Goal: Task Accomplishment & Management: Manage account settings

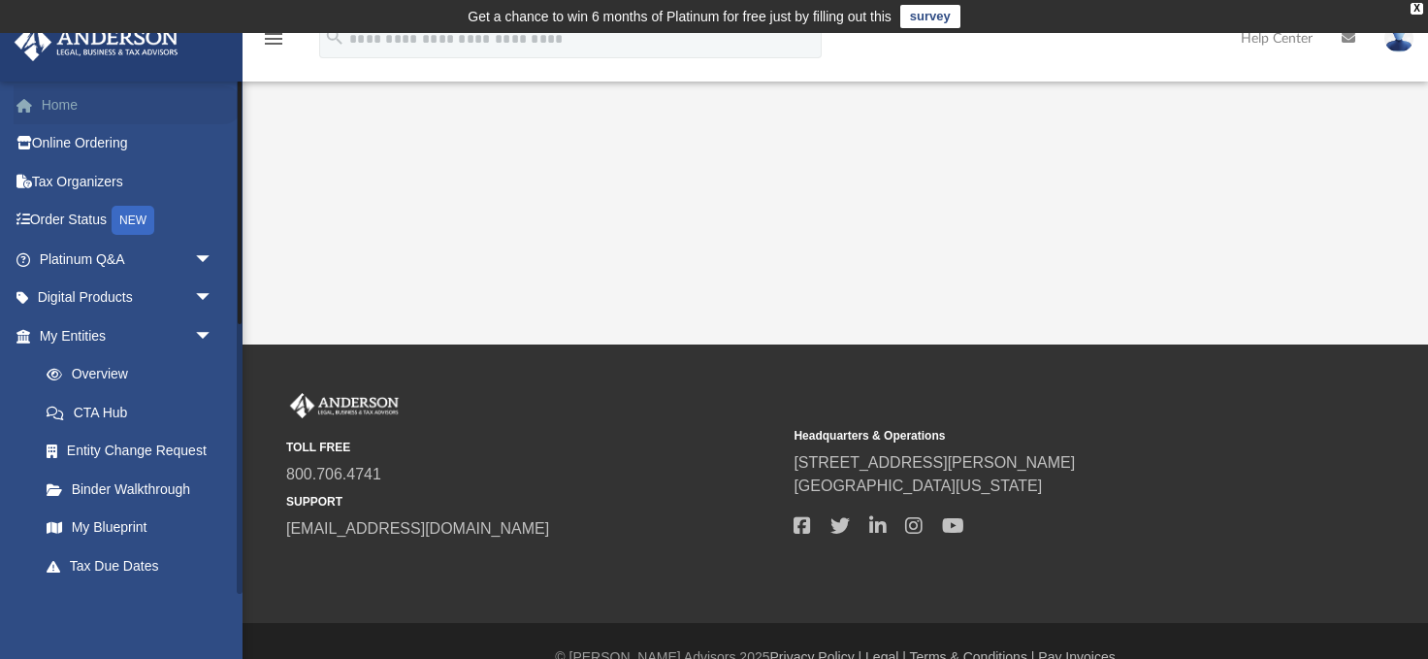
click at [56, 104] on link "Home" at bounding box center [128, 104] width 229 height 39
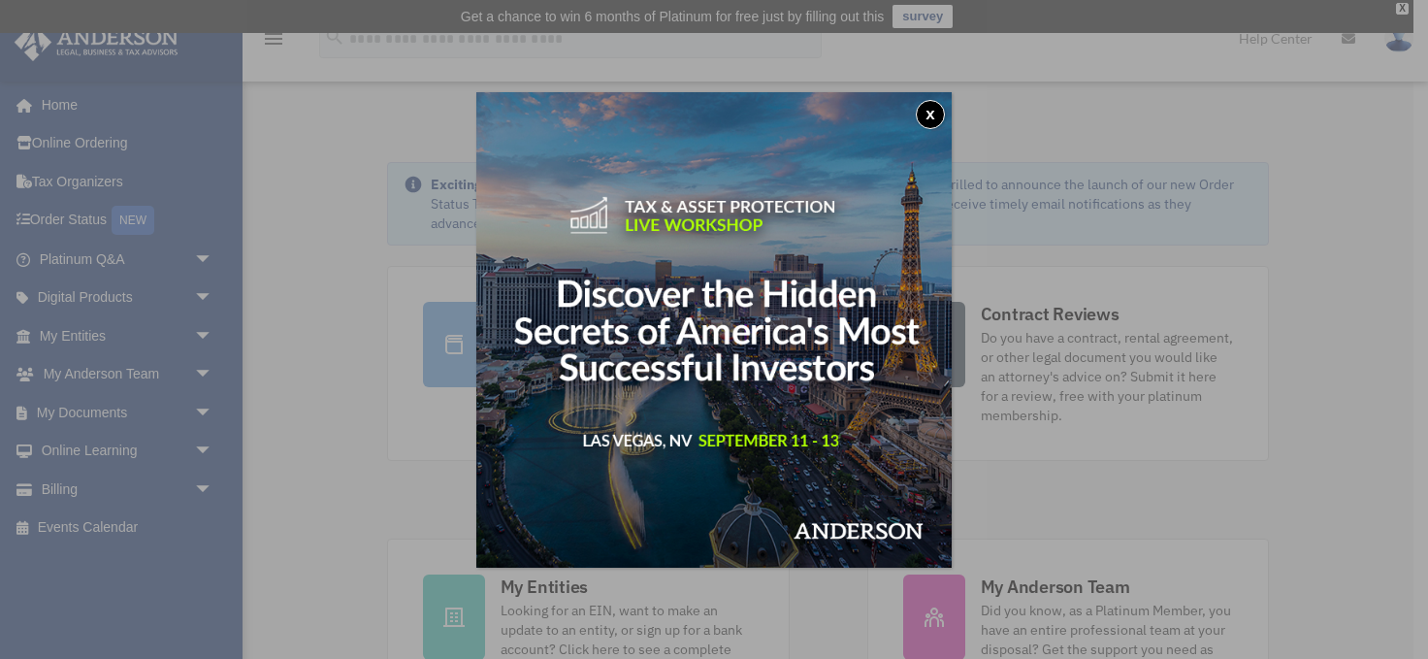
click at [199, 411] on div "x" at bounding box center [714, 329] width 1428 height 659
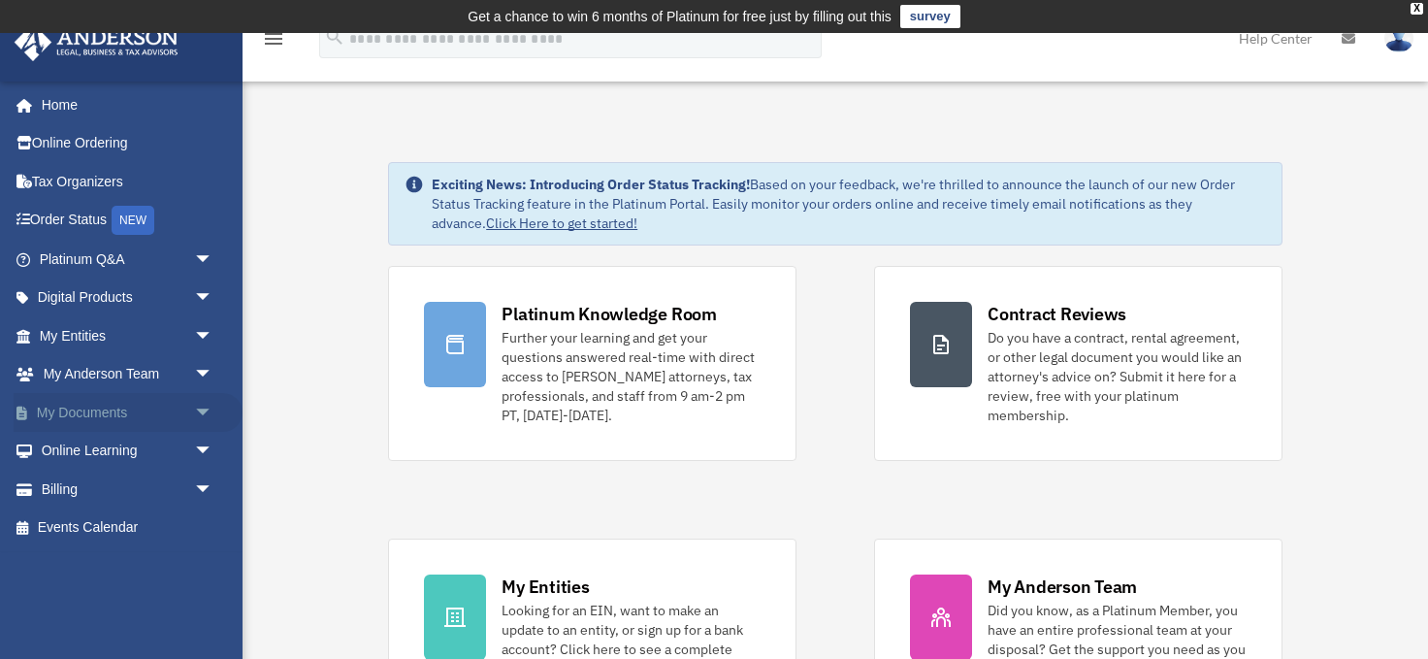
click at [73, 411] on link "My Documents arrow_drop_down" at bounding box center [128, 412] width 229 height 39
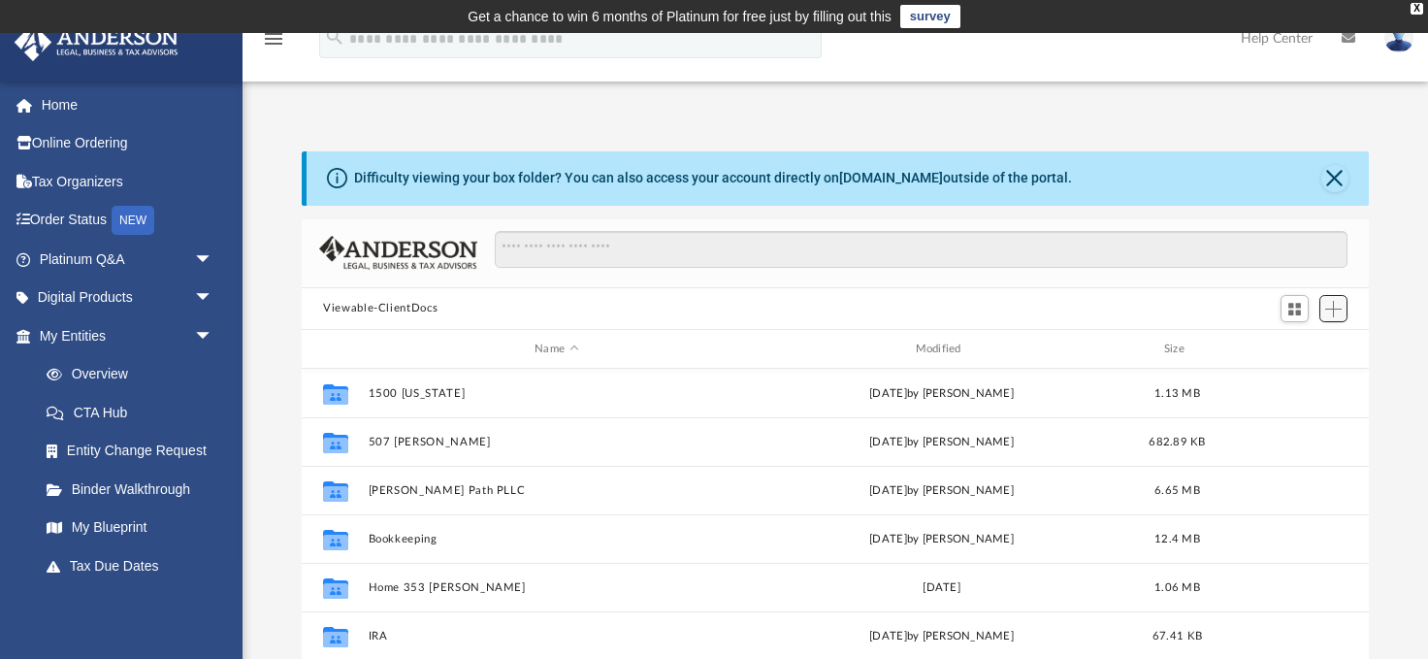
click at [1337, 303] on span "Add" at bounding box center [1333, 309] width 16 height 16
click at [1297, 392] on ul "Upload New Folder" at bounding box center [1305, 367] width 84 height 83
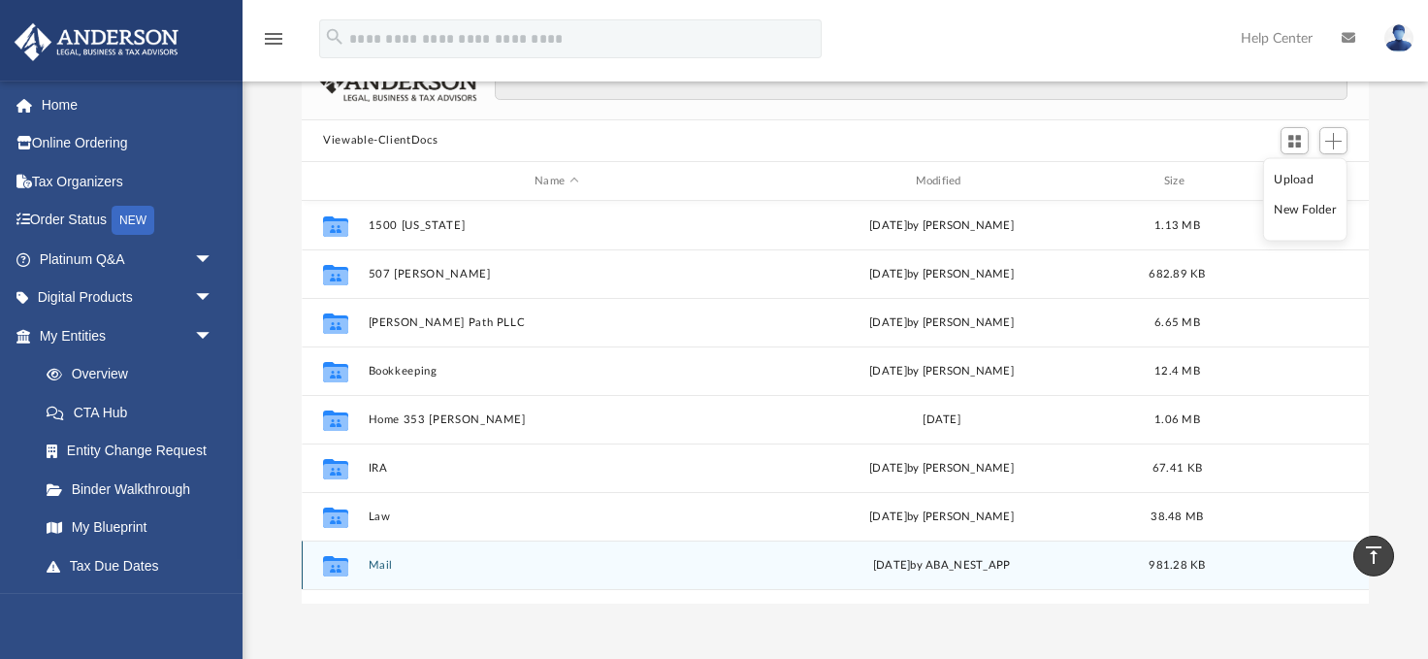
scroll to position [107, 0]
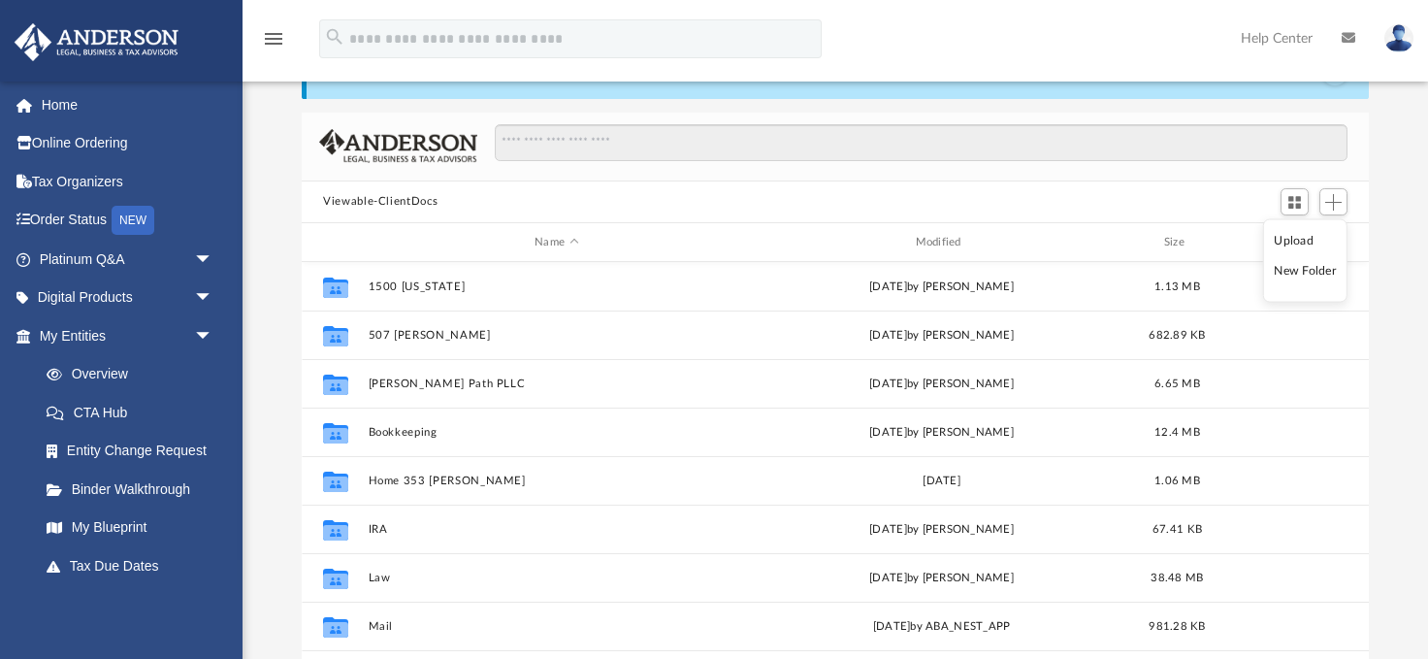
click at [1291, 272] on li "New Folder" at bounding box center [1305, 271] width 62 height 20
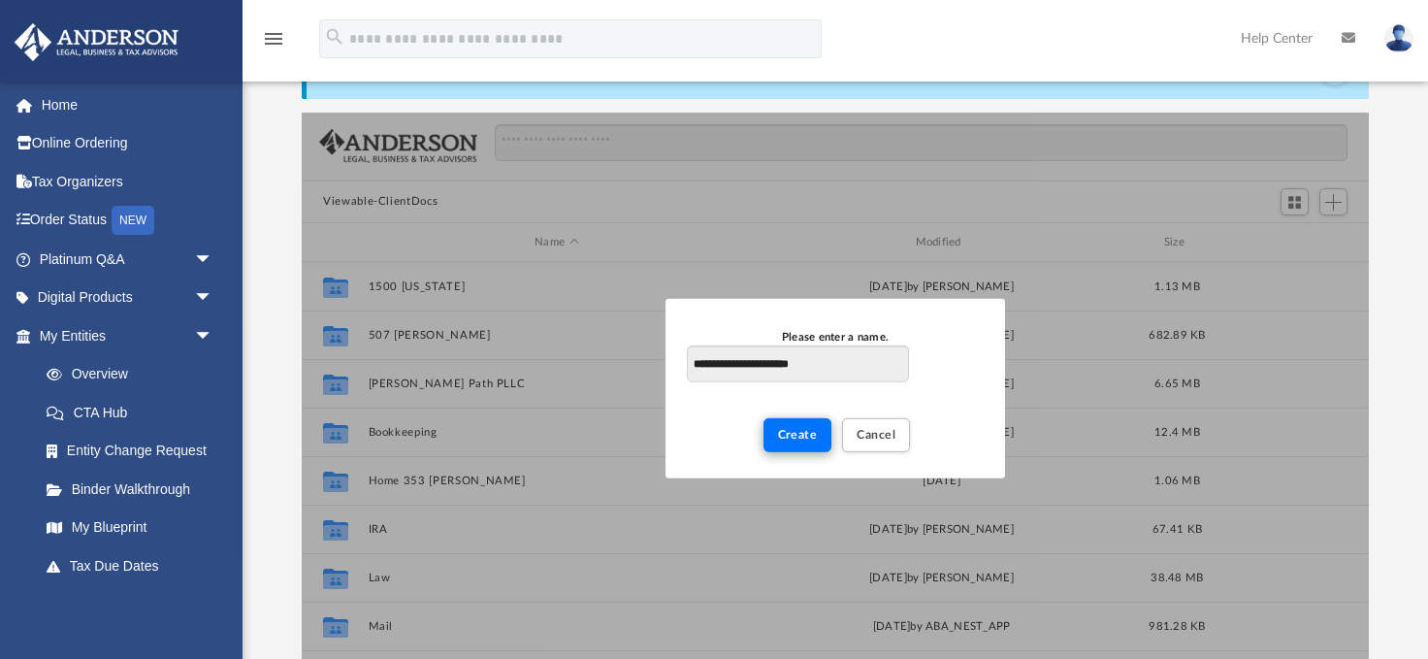
type input "**********"
click at [790, 436] on span "Create" at bounding box center [798, 435] width 40 height 12
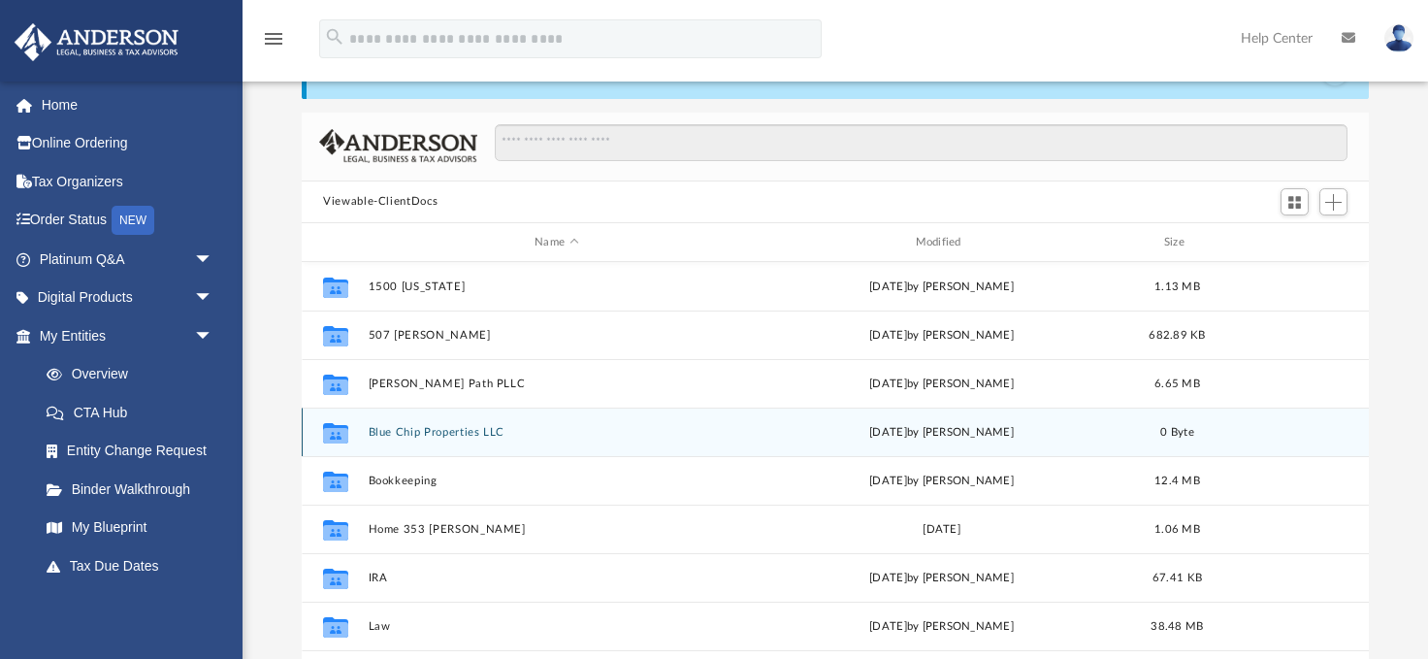
click at [429, 431] on button "Blue Chip Properties LLC" at bounding box center [557, 432] width 376 height 13
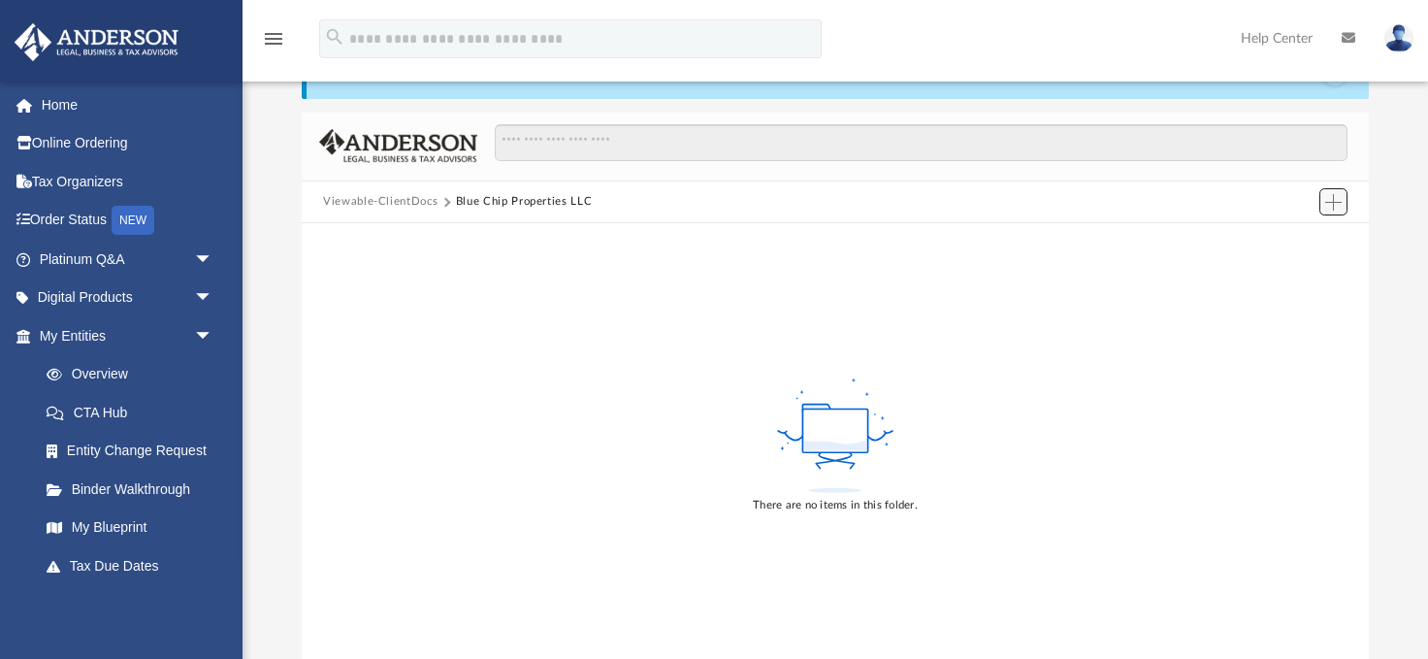
click at [1334, 199] on span "Add" at bounding box center [1333, 202] width 16 height 16
click at [1296, 238] on li "Upload" at bounding box center [1306, 240] width 62 height 20
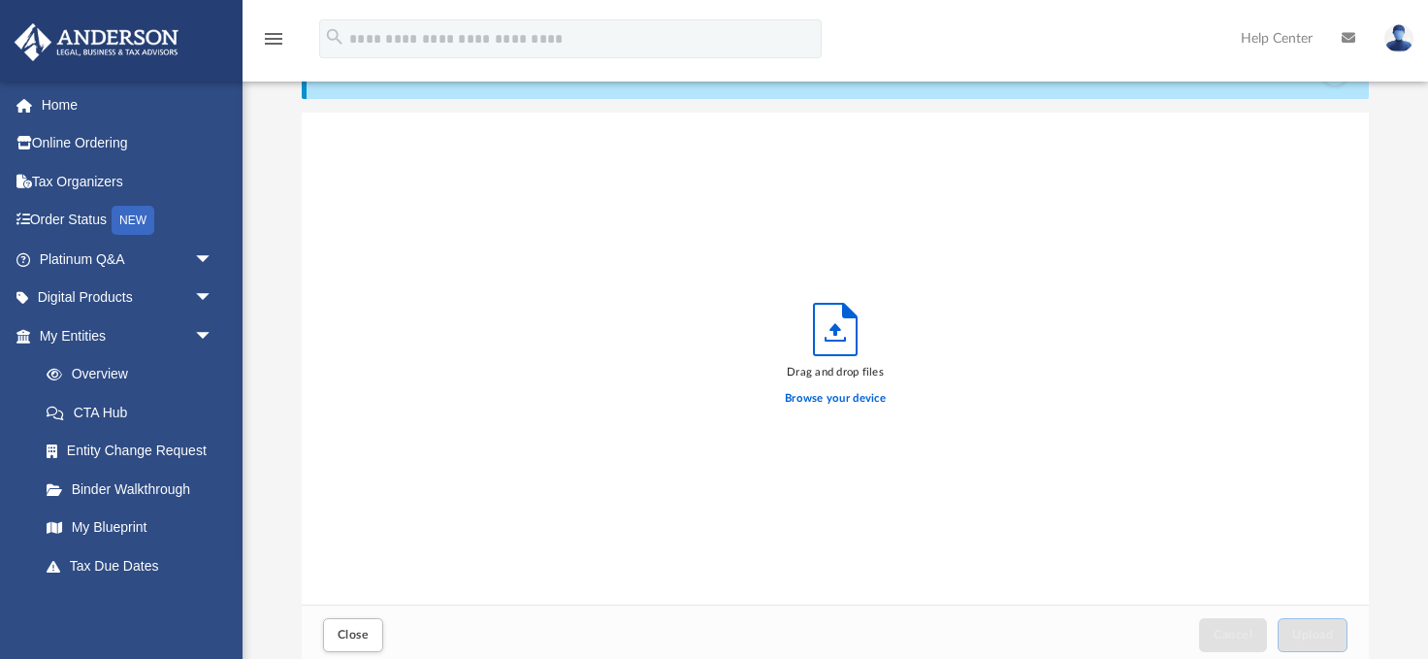
scroll to position [492, 1067]
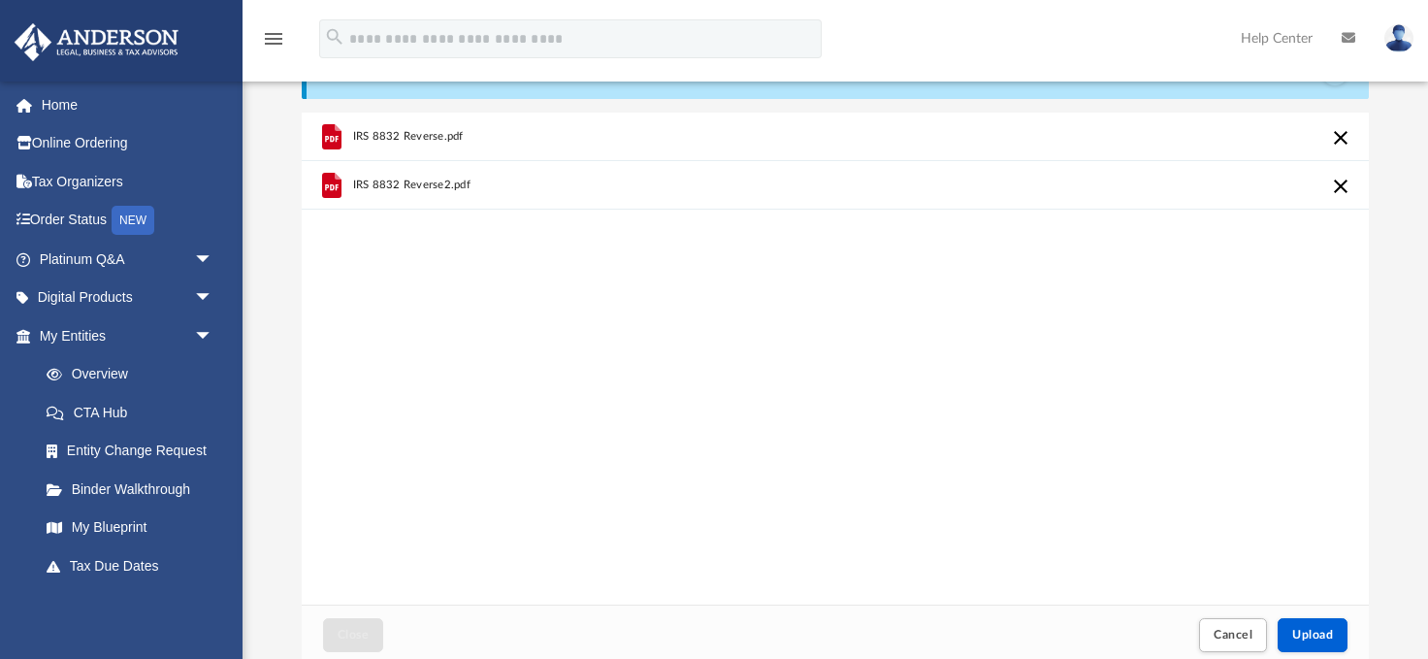
click at [474, 186] on div "IRS 8832 Reverse2.pdf" at bounding box center [582, 185] width 459 height 43
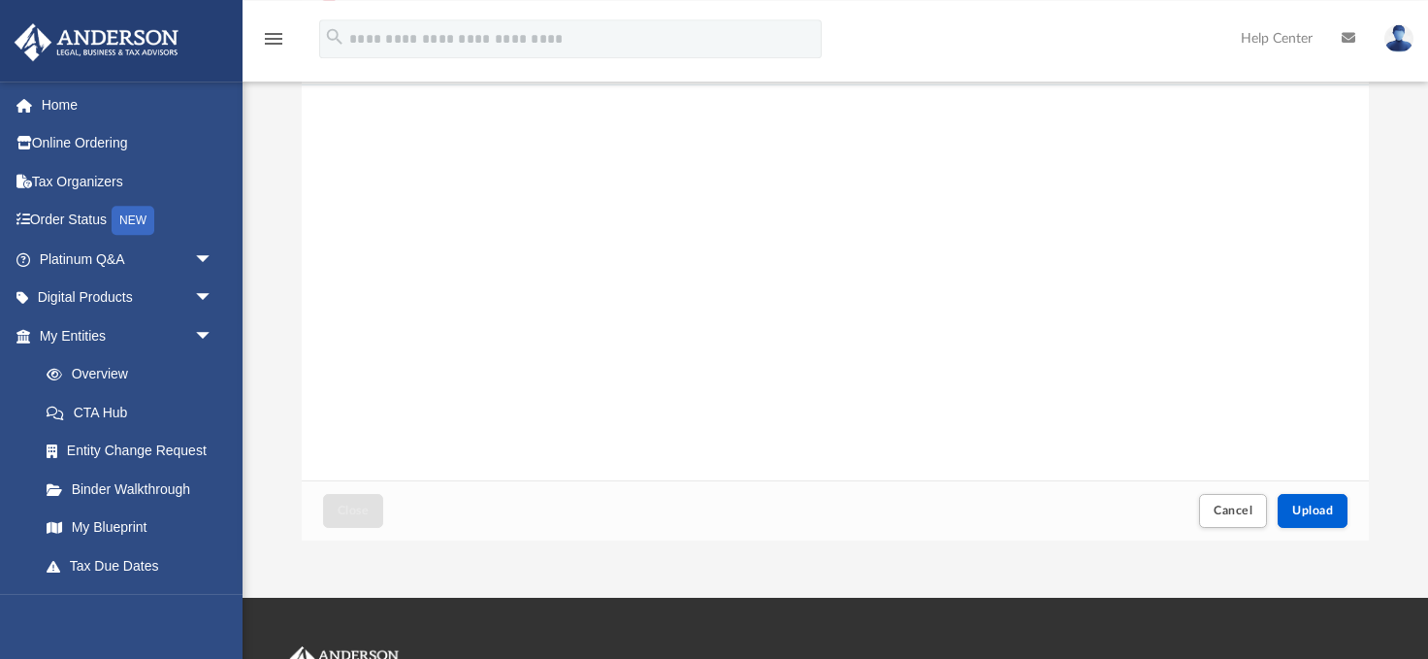
scroll to position [428, 0]
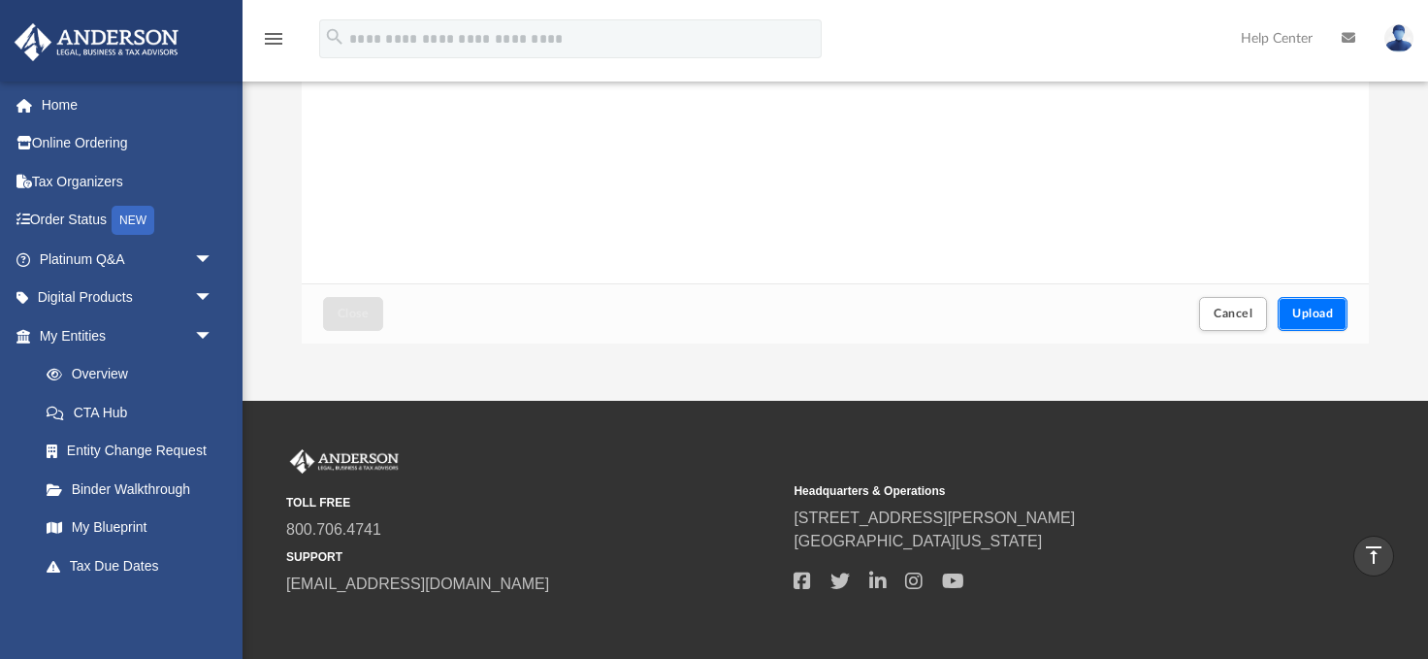
click at [1320, 314] on span "Upload" at bounding box center [1312, 314] width 41 height 12
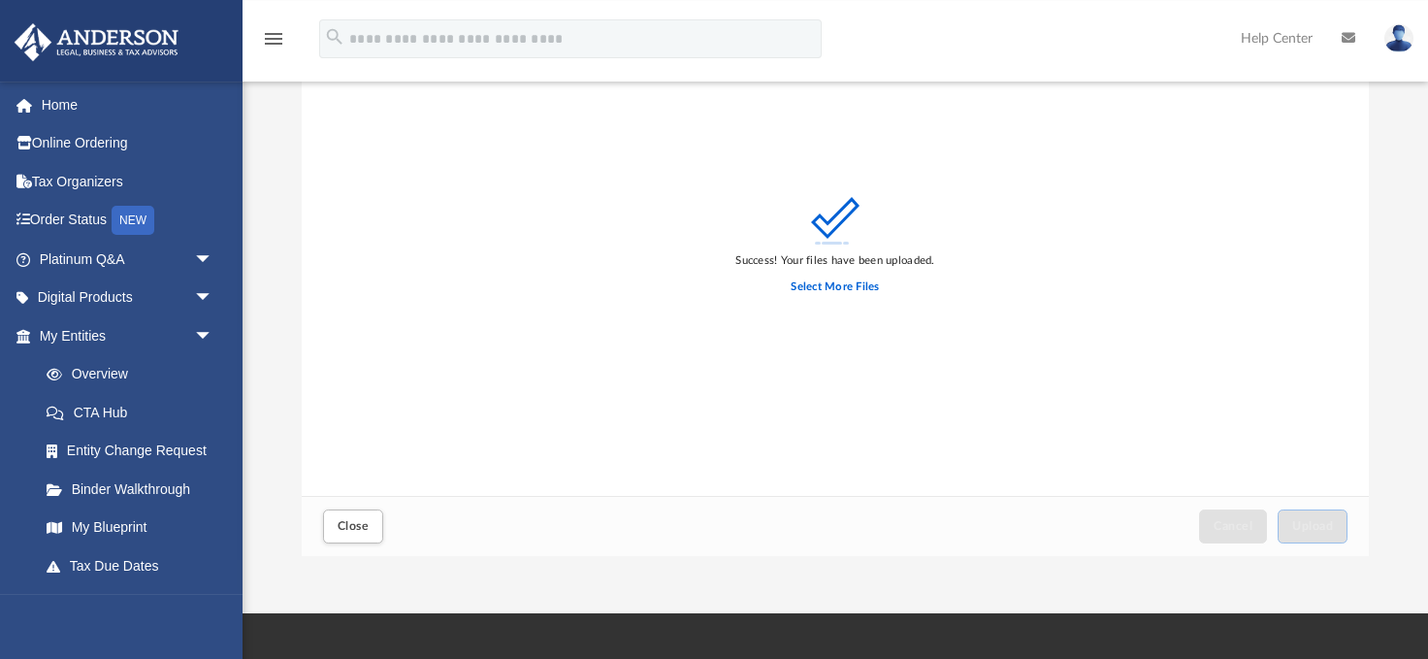
scroll to position [321, 0]
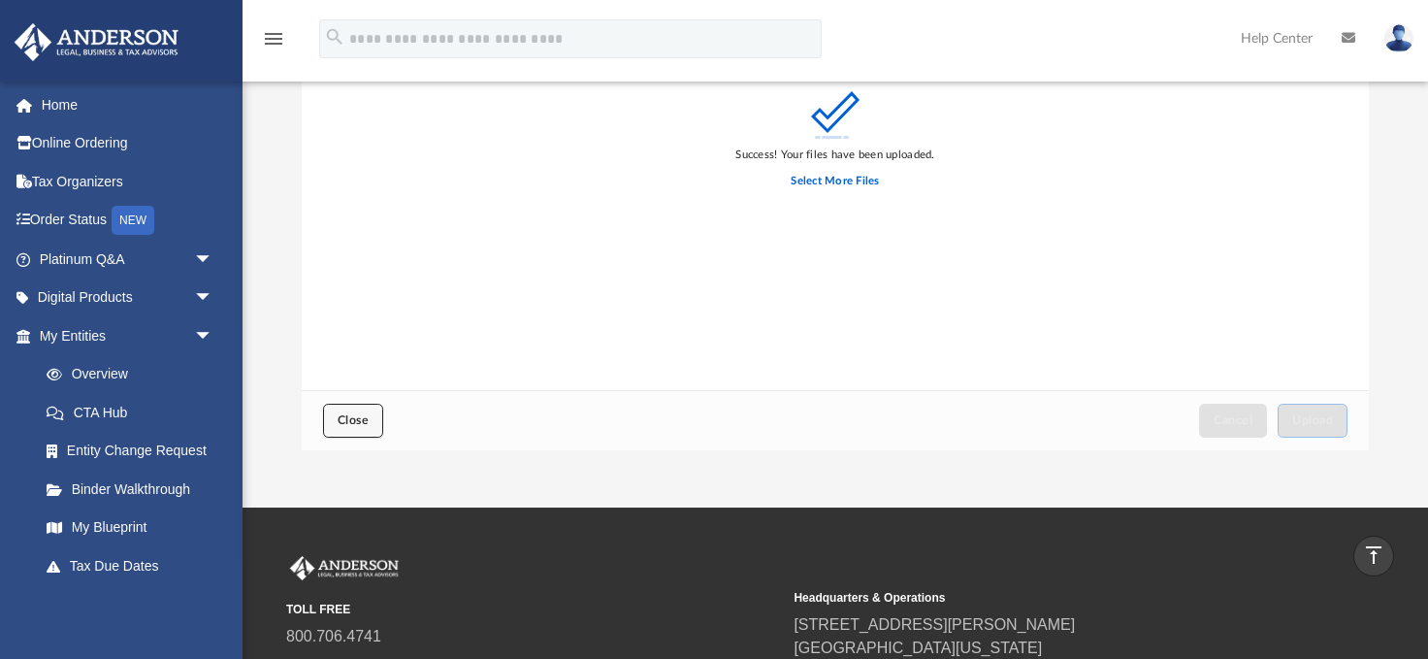
click at [345, 415] on span "Close" at bounding box center [353, 420] width 31 height 12
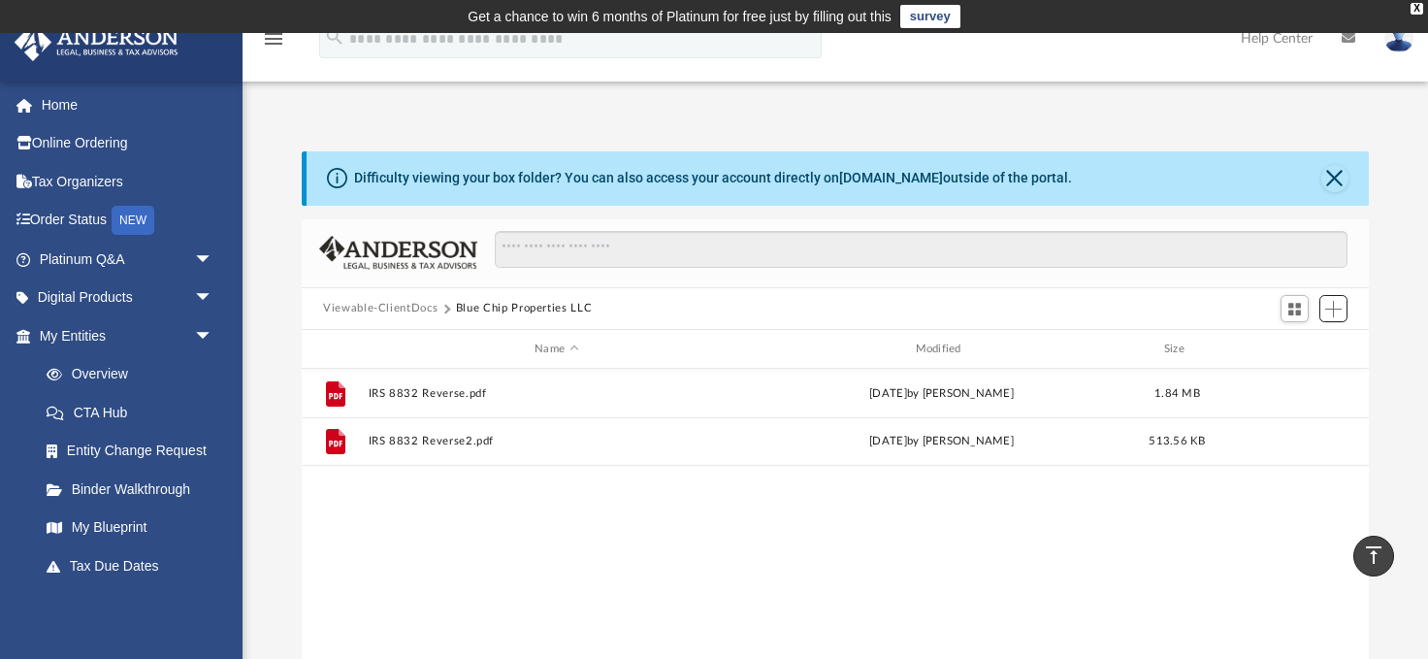
scroll to position [440, 1067]
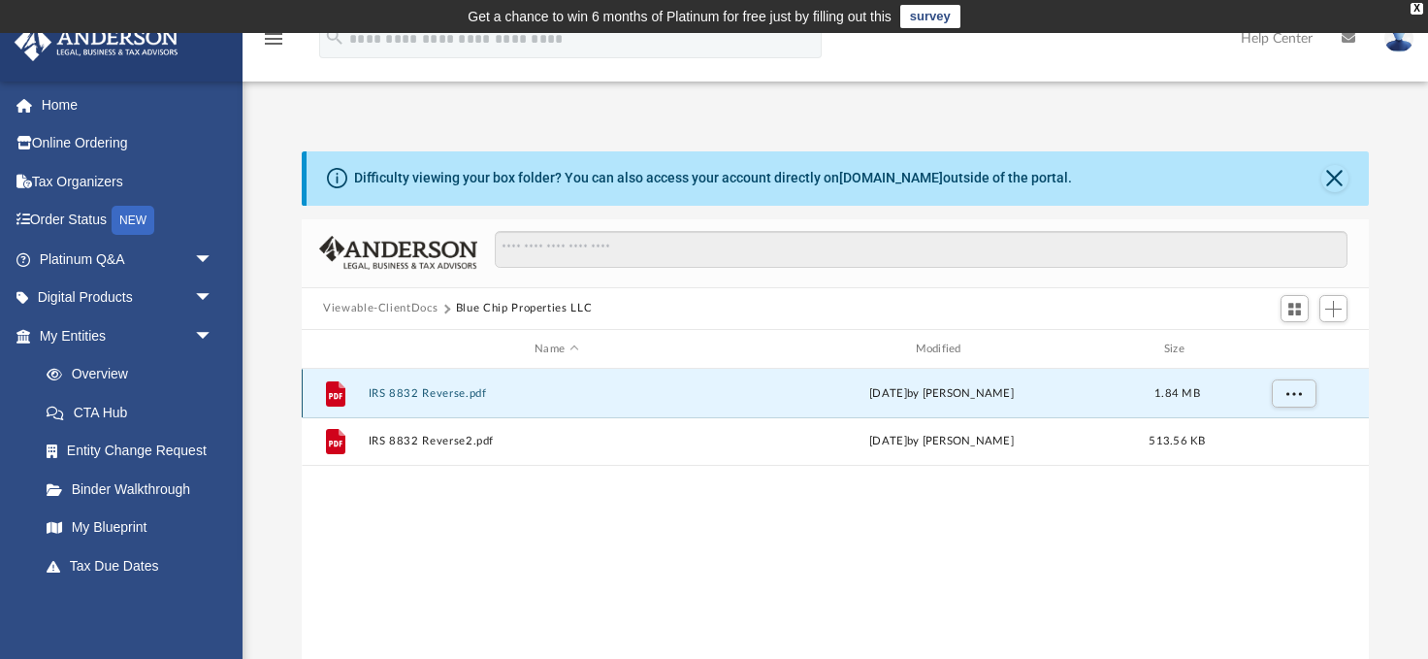
click at [423, 393] on button "IRS 8832 Reverse.pdf" at bounding box center [557, 393] width 376 height 13
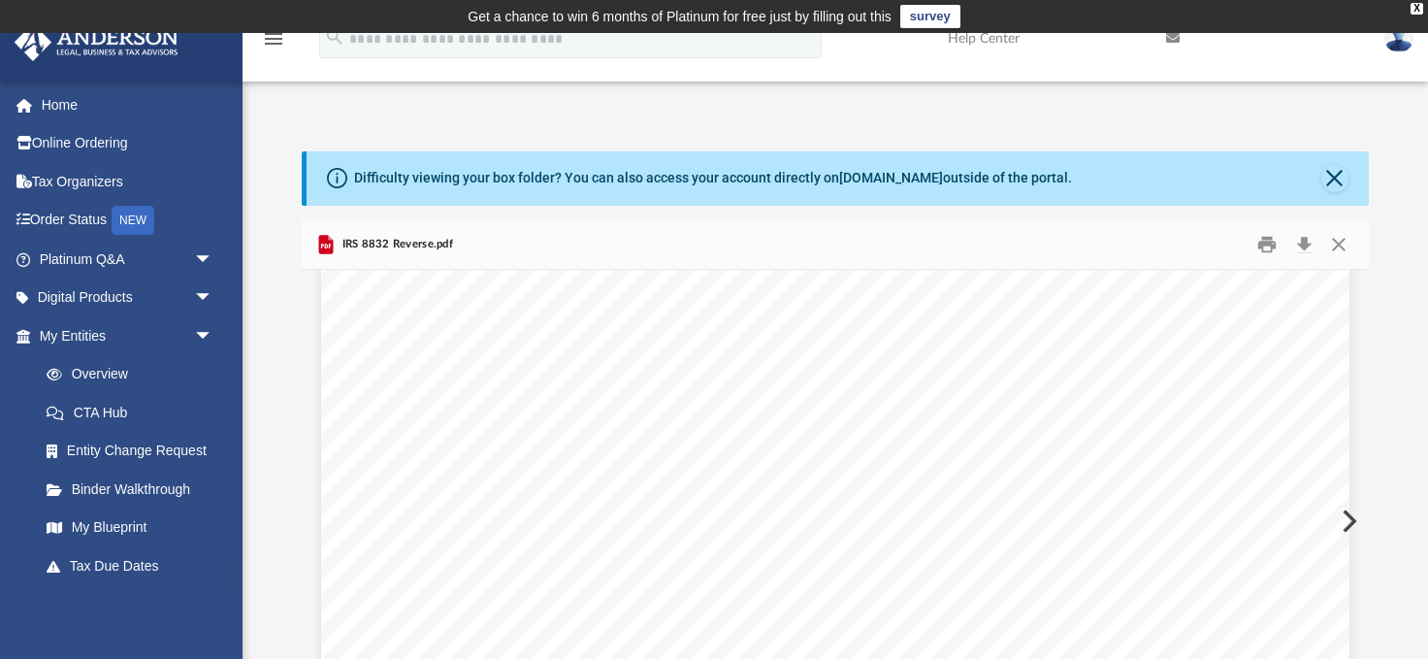
scroll to position [953, 0]
click at [1353, 518] on button "Preview" at bounding box center [1347, 521] width 43 height 54
